Goal: Transaction & Acquisition: Obtain resource

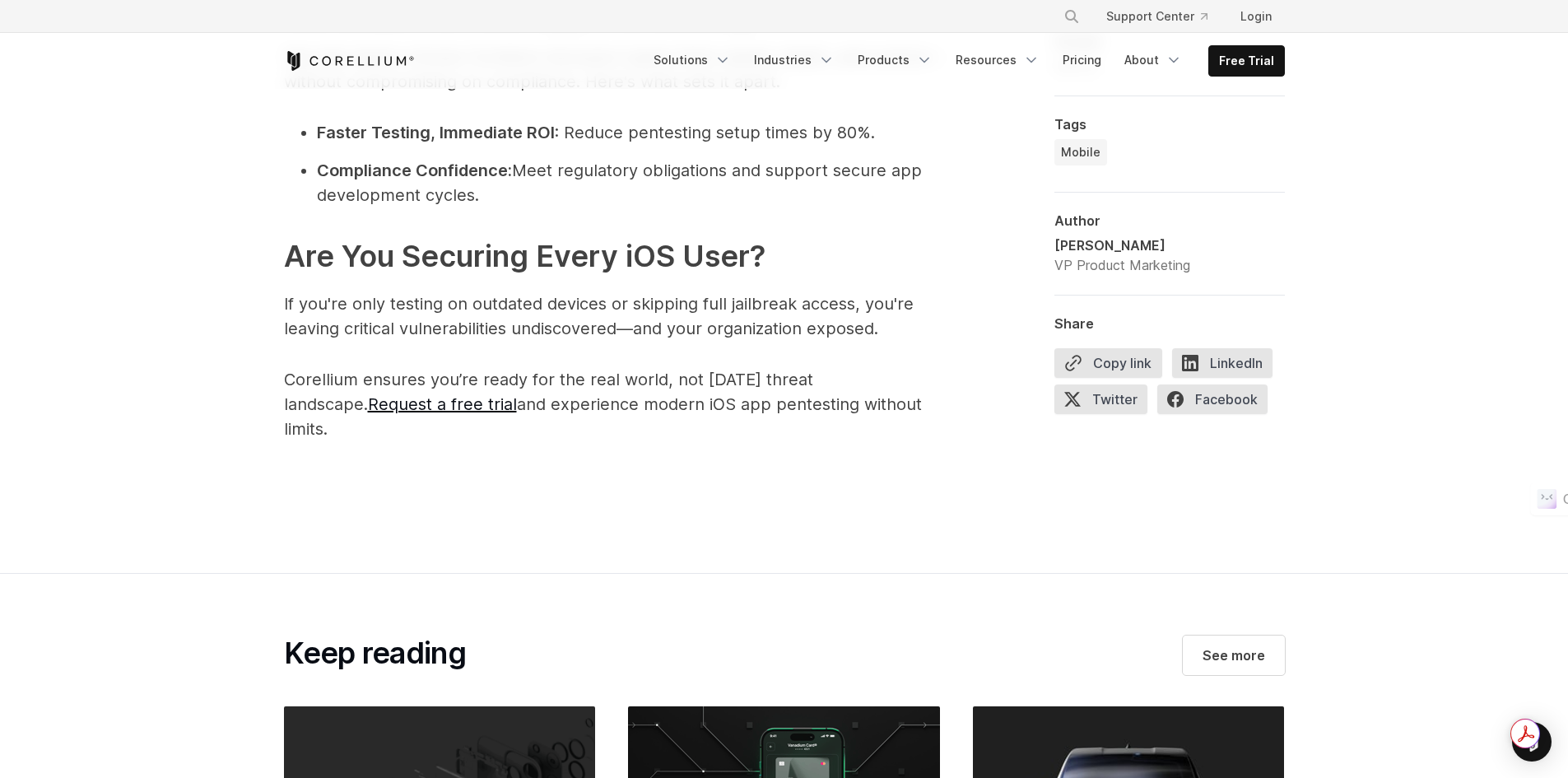
scroll to position [2386, 0]
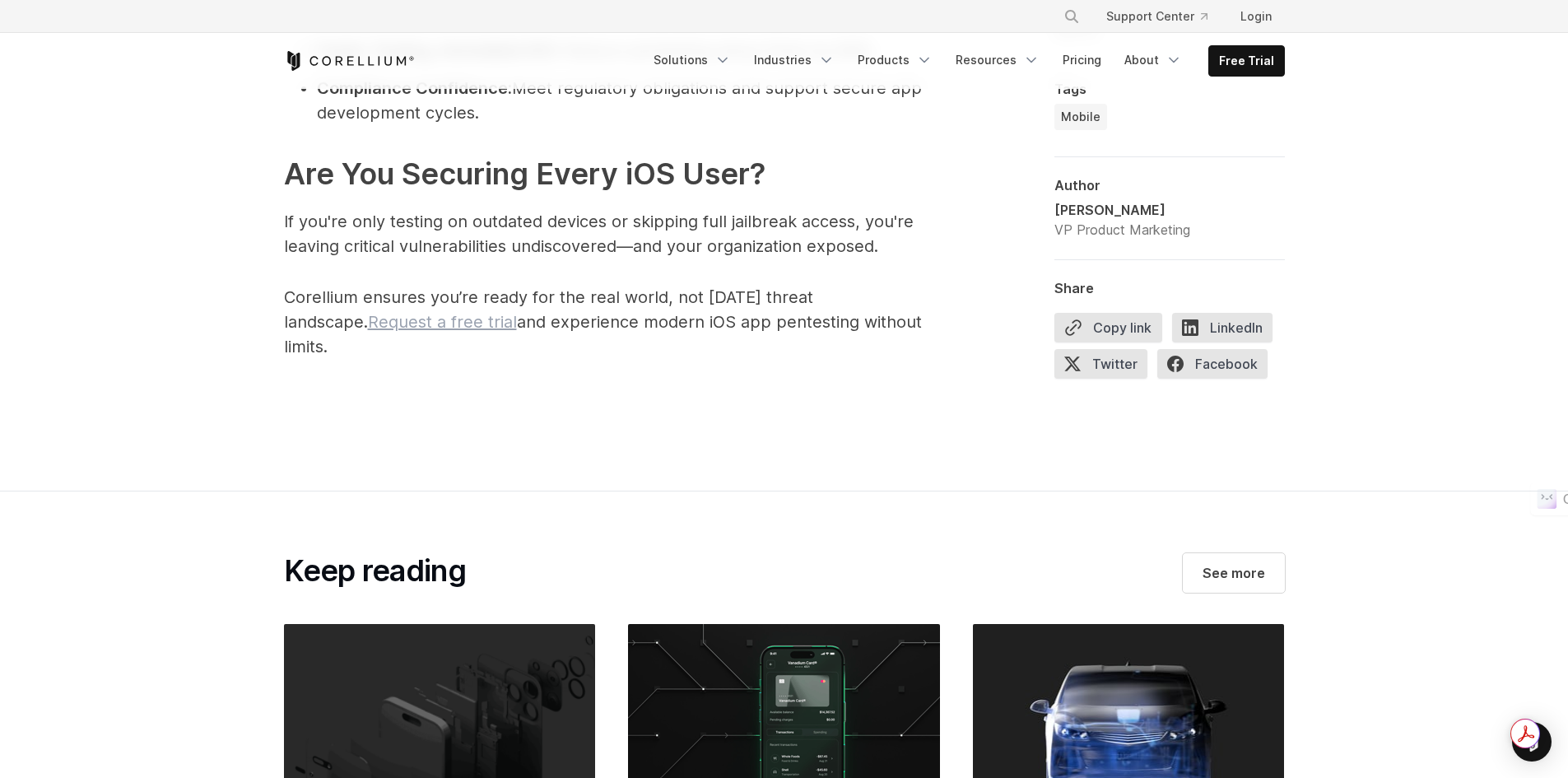
click at [389, 327] on link "Request a free trial" at bounding box center [442, 321] width 149 height 20
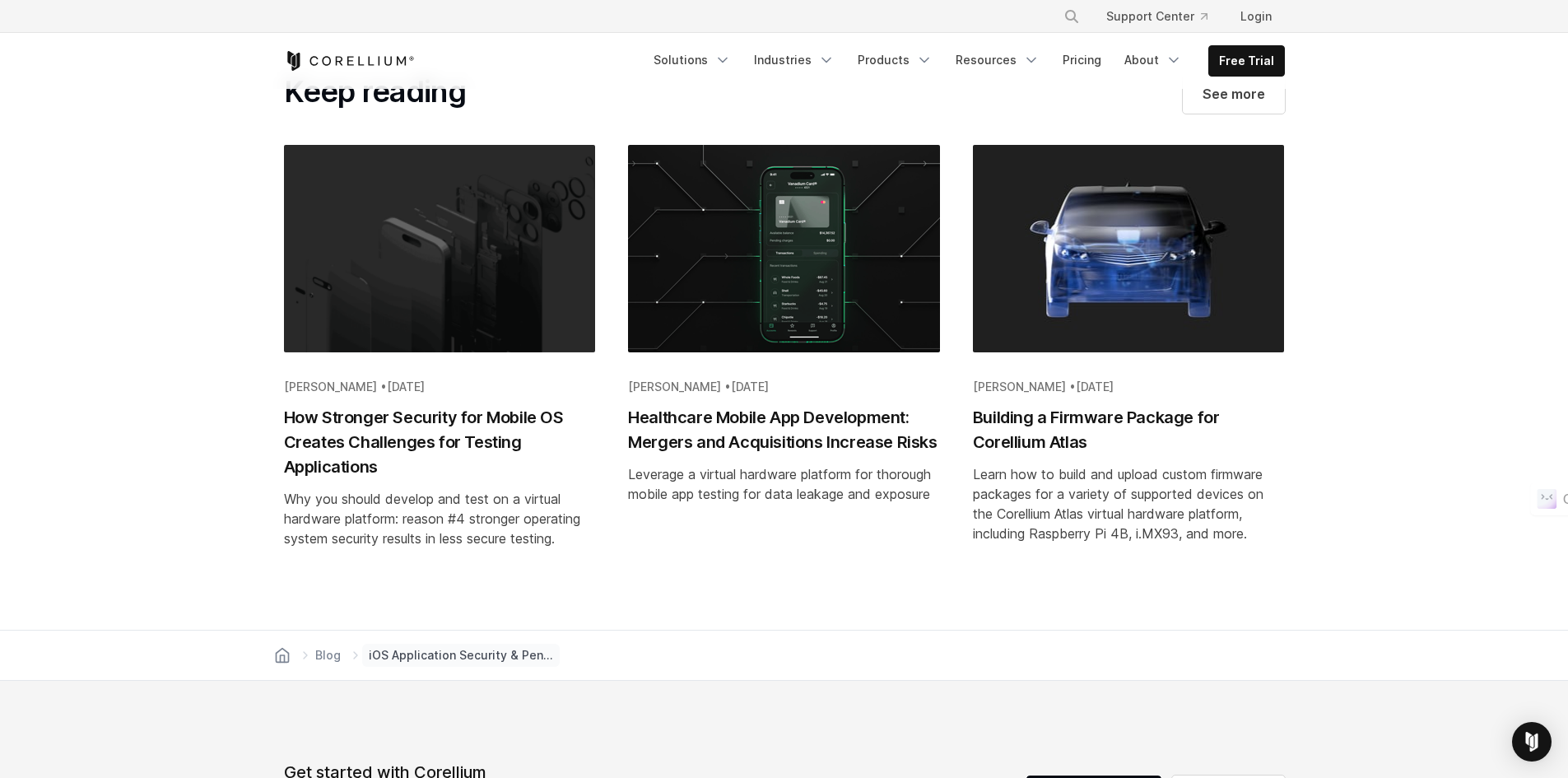
scroll to position [2880, 0]
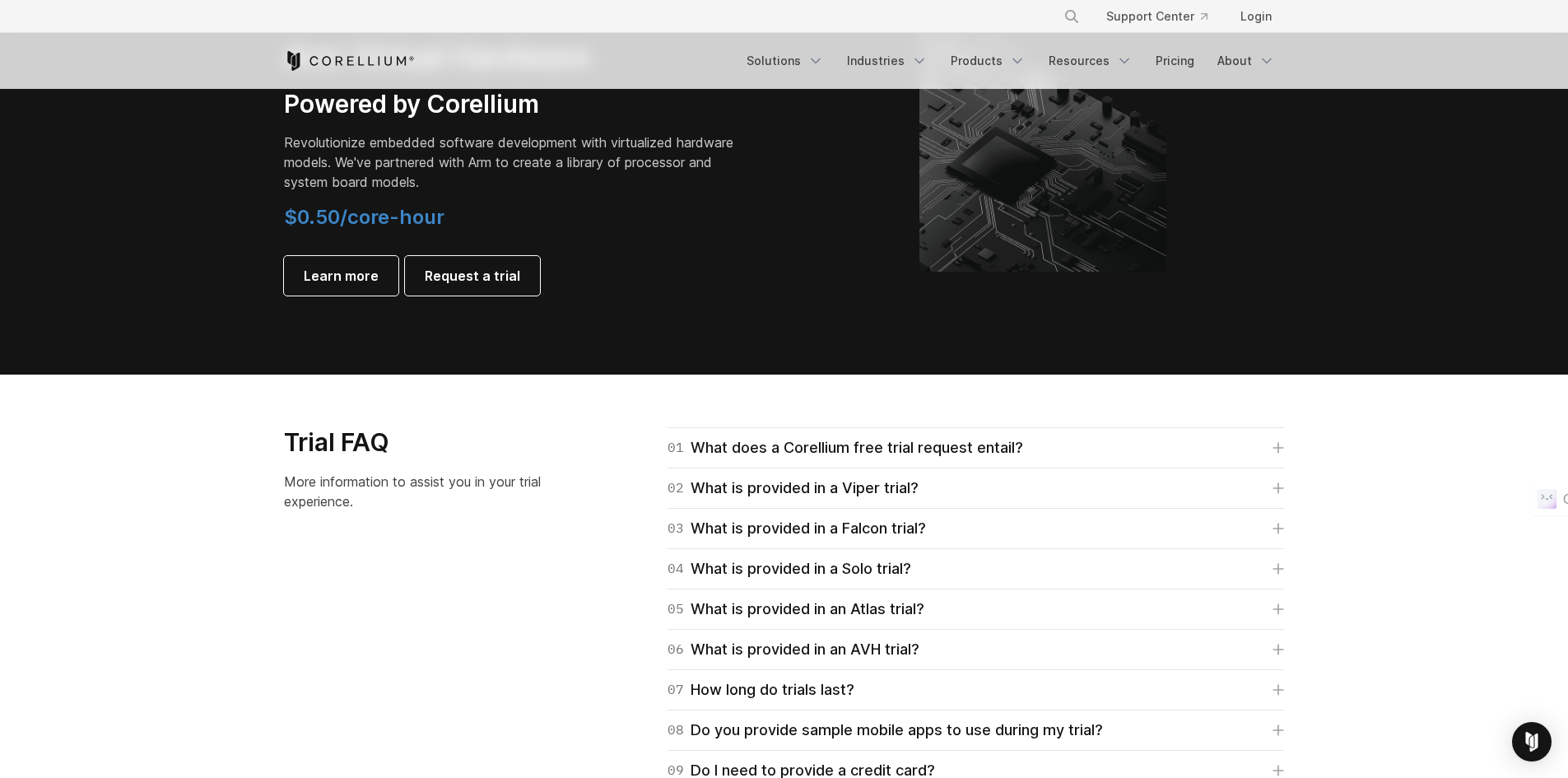
scroll to position [2058, 0]
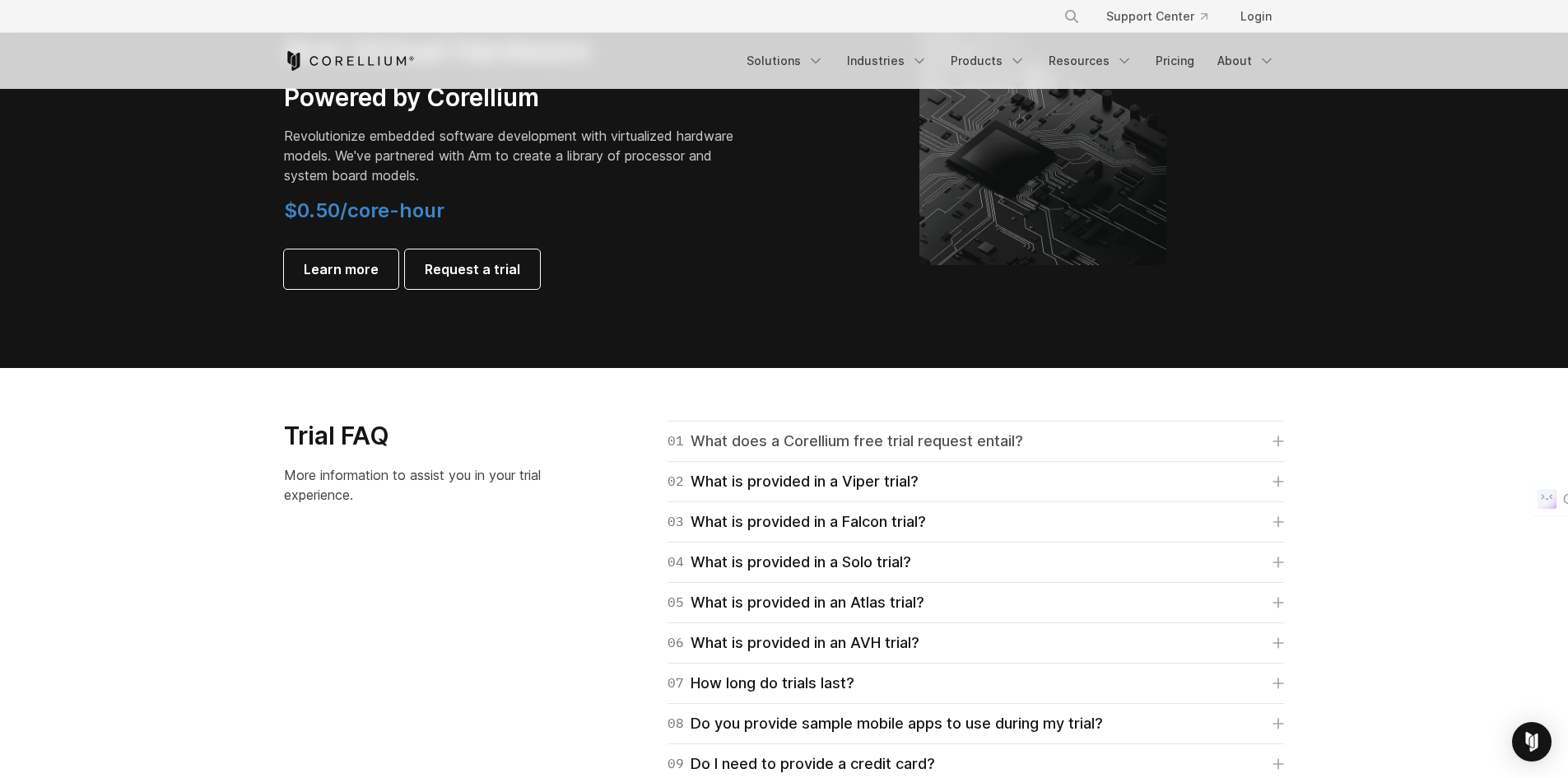
click at [852, 446] on div "01 What does a Corellium free trial request entail?" at bounding box center [846, 441] width 355 height 23
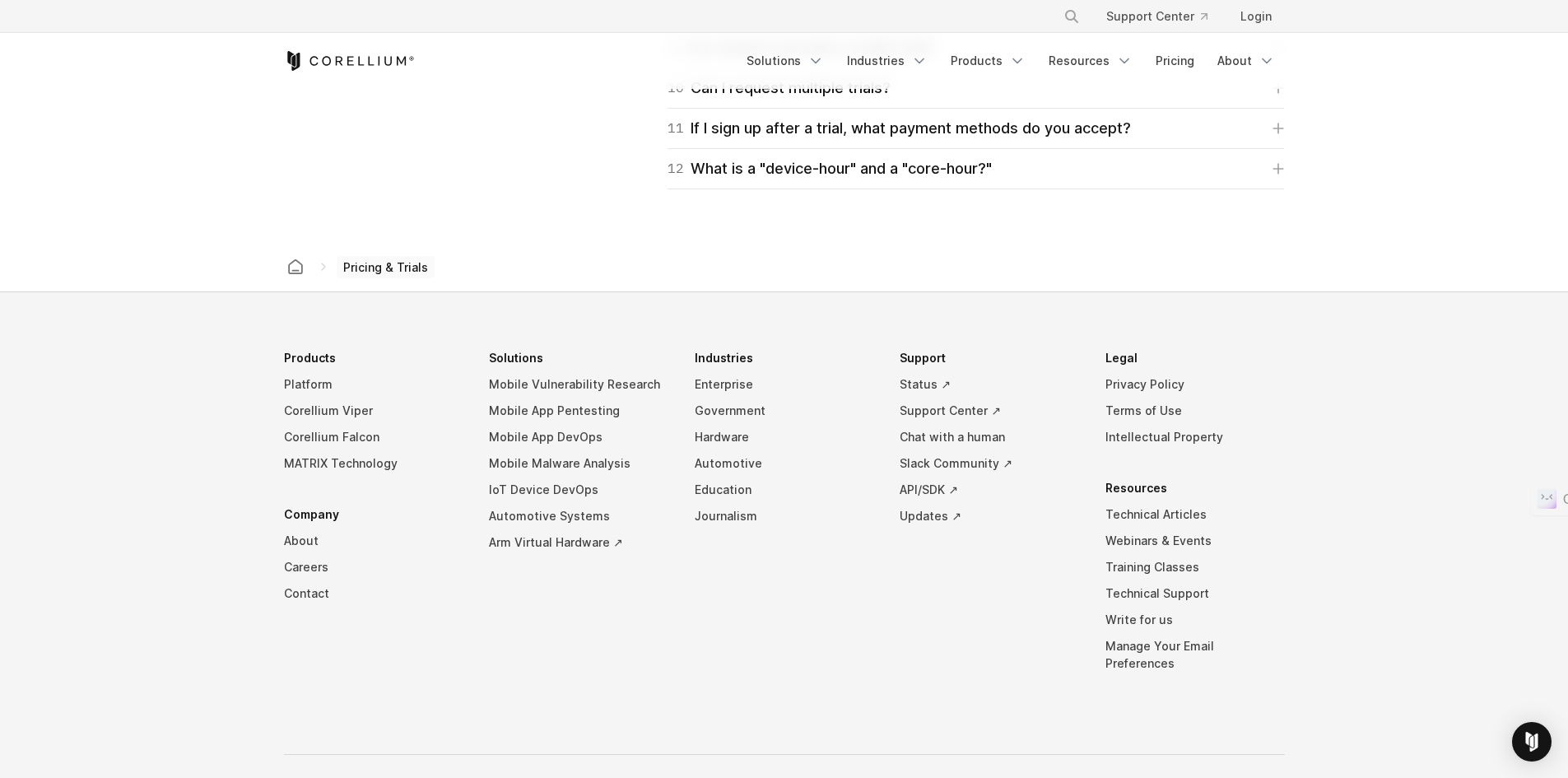
scroll to position [2973, 0]
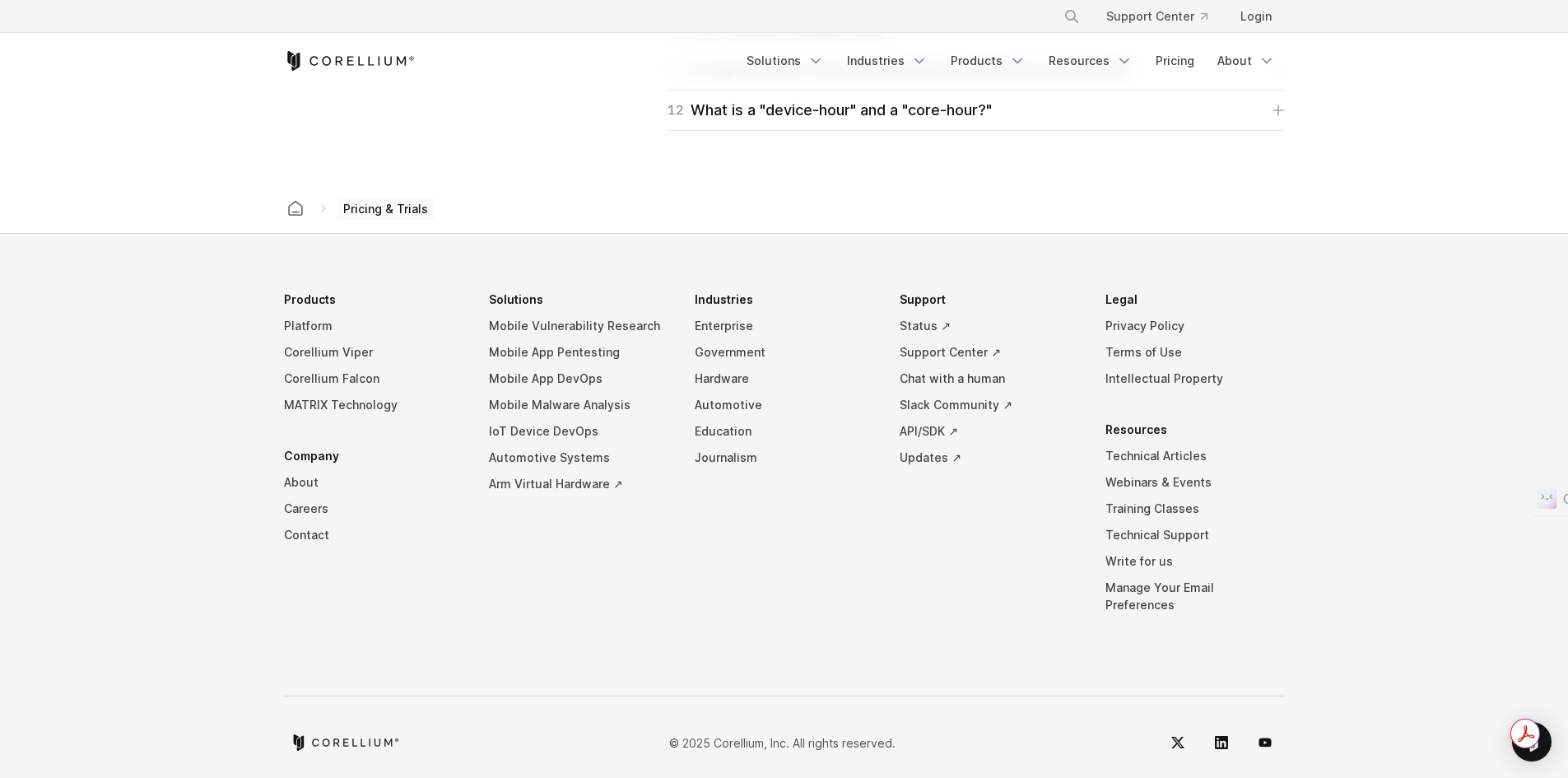
click at [723, 538] on li "Industries Enterprise Government Hardware Automotive Education Journalism" at bounding box center [784, 464] width 180 height 356
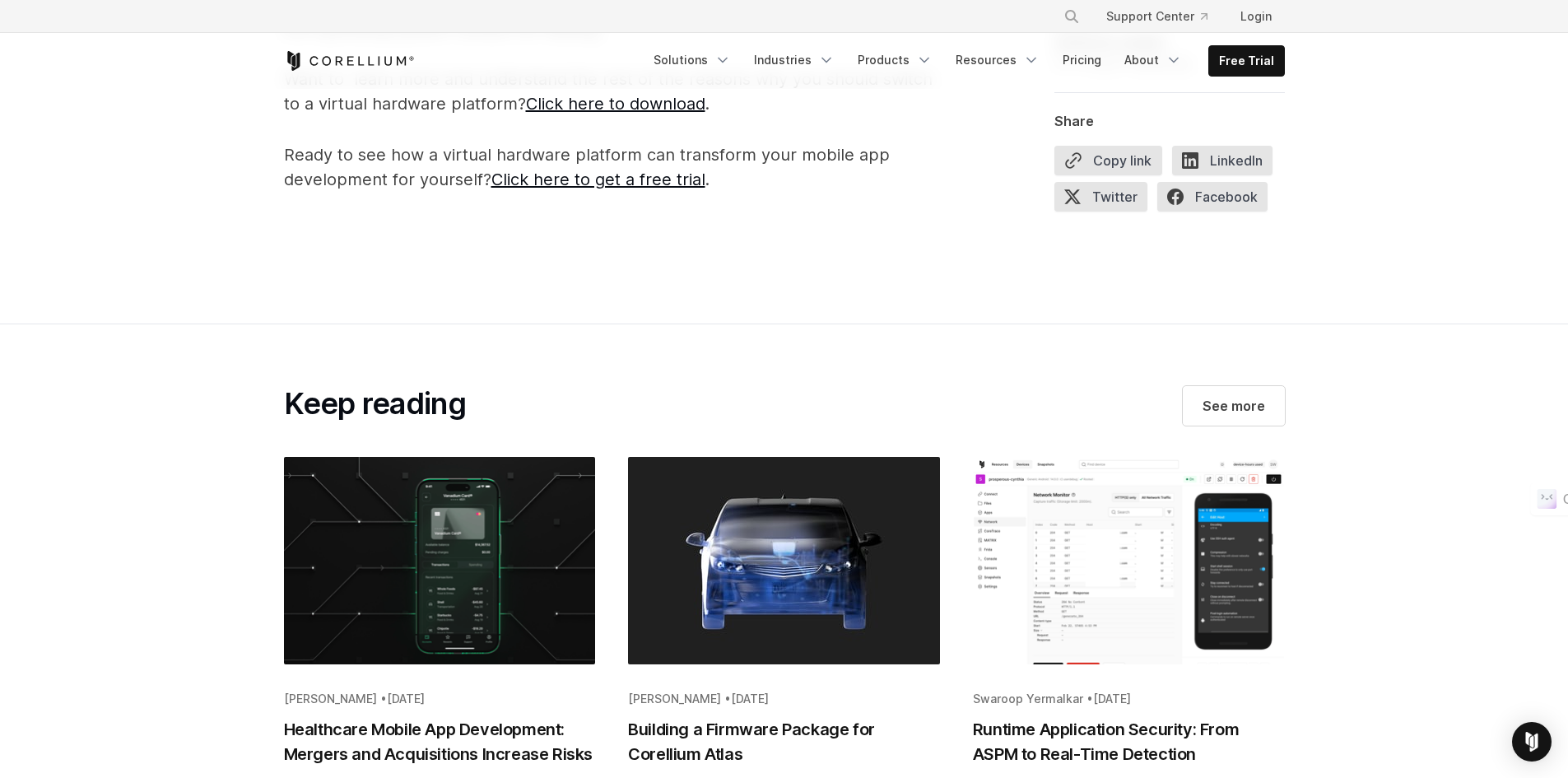
scroll to position [2305, 0]
